Goal: Information Seeking & Learning: Understand process/instructions

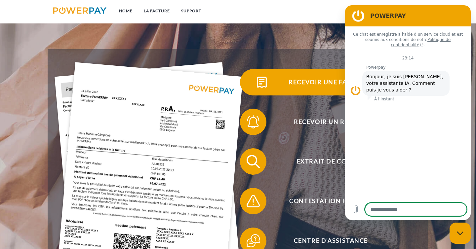
scroll to position [181, 0]
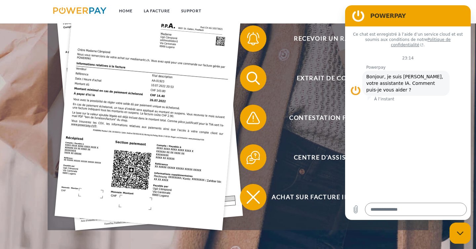
click at [359, 20] on figure at bounding box center [358, 15] width 13 height 13
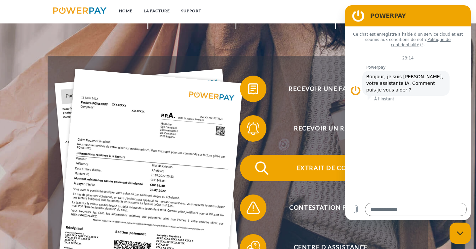
scroll to position [87, 0]
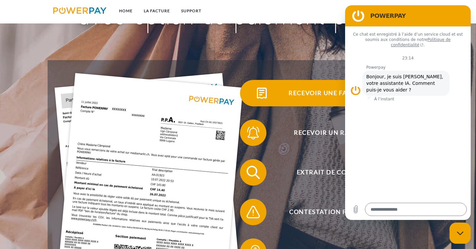
click at [260, 95] on img at bounding box center [262, 93] width 17 height 17
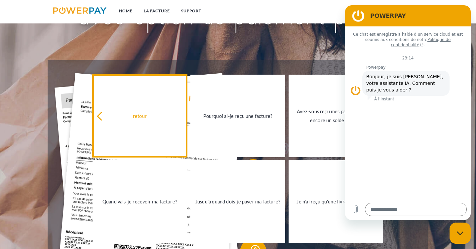
click at [117, 114] on div "retour" at bounding box center [140, 115] width 87 height 9
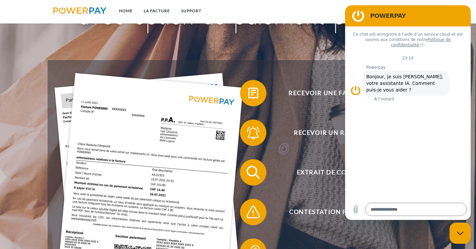
scroll to position [0, 0]
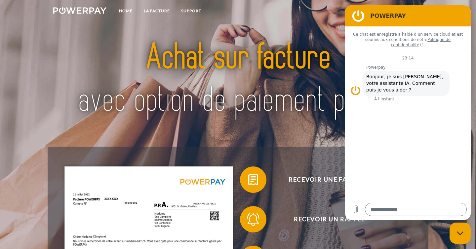
click at [456, 241] on div "Fermer la fenêtre de messagerie" at bounding box center [460, 233] width 20 height 20
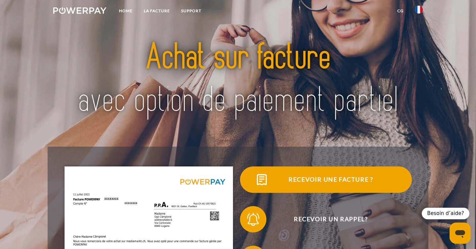
click at [309, 181] on span "Recevoir une facture ?" at bounding box center [331, 180] width 162 height 26
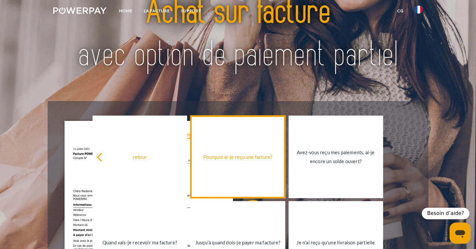
scroll to position [106, 0]
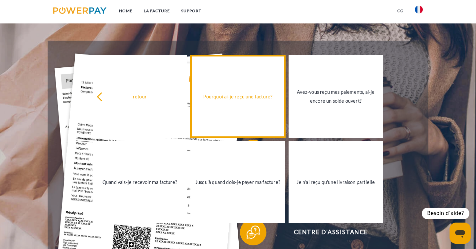
click at [229, 103] on link "Pourquoi ai-je reçu une facture?" at bounding box center [237, 96] width 95 height 83
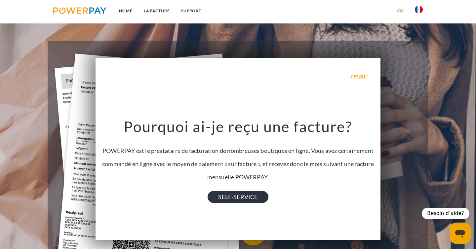
click at [234, 196] on link "SELF-SERVICE" at bounding box center [238, 197] width 61 height 12
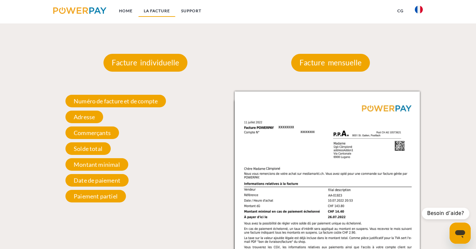
click at [158, 14] on link "LA FACTURE" at bounding box center [156, 11] width 37 height 12
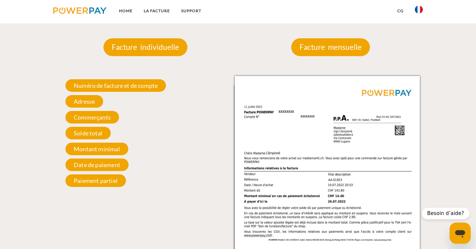
scroll to position [526, 0]
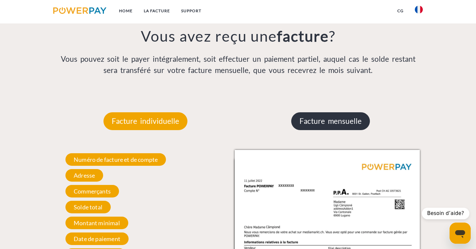
click at [311, 121] on p "Facture mensuelle" at bounding box center [330, 121] width 79 height 18
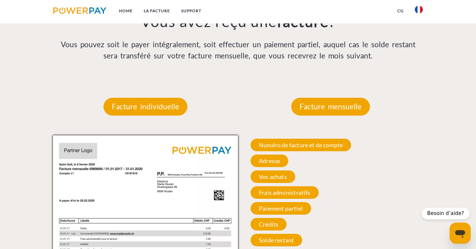
scroll to position [504, 0]
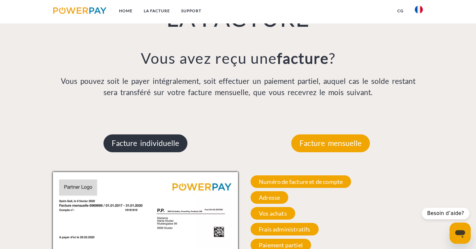
click at [143, 143] on p "Facture individuelle" at bounding box center [145, 144] width 84 height 18
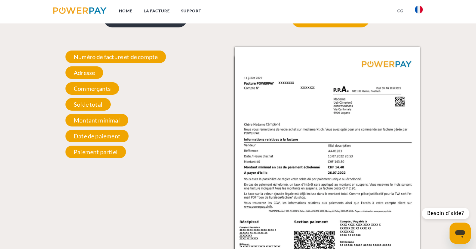
scroll to position [628, 0]
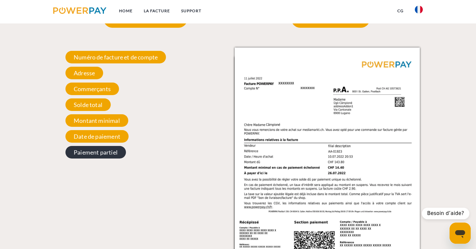
click at [109, 156] on span "Paiement partiel" at bounding box center [95, 152] width 61 height 13
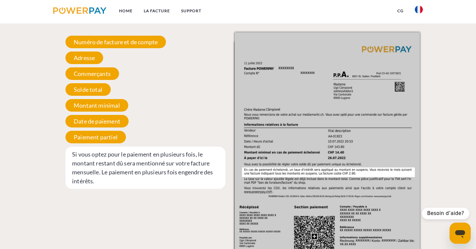
scroll to position [629, 0]
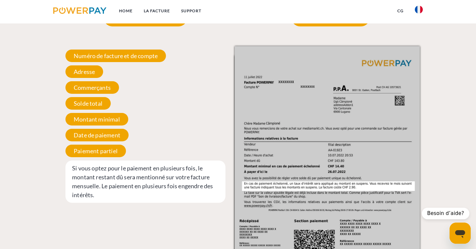
type textarea "*"
